Goal: Navigation & Orientation: Find specific page/section

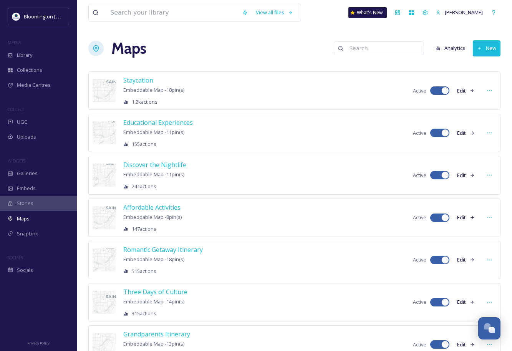
scroll to position [2020, 0]
click at [39, 57] on div "Library" at bounding box center [38, 55] width 77 height 15
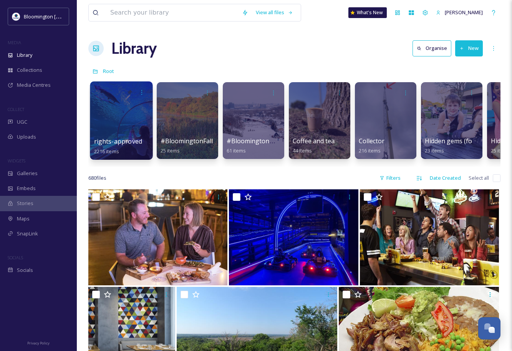
click at [137, 121] on div at bounding box center [121, 120] width 63 height 78
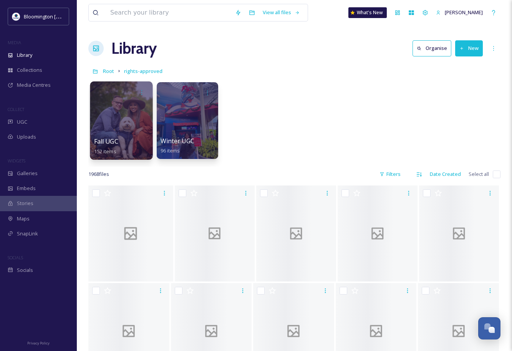
click at [125, 122] on div at bounding box center [121, 120] width 63 height 78
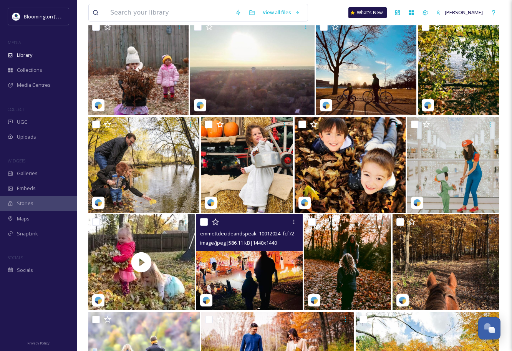
scroll to position [2906, 0]
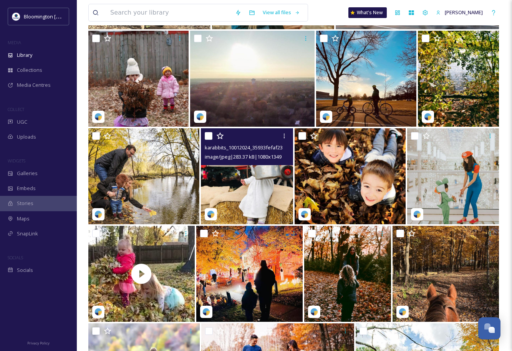
click at [266, 178] on img at bounding box center [247, 176] width 92 height 96
